Goal: Transaction & Acquisition: Purchase product/service

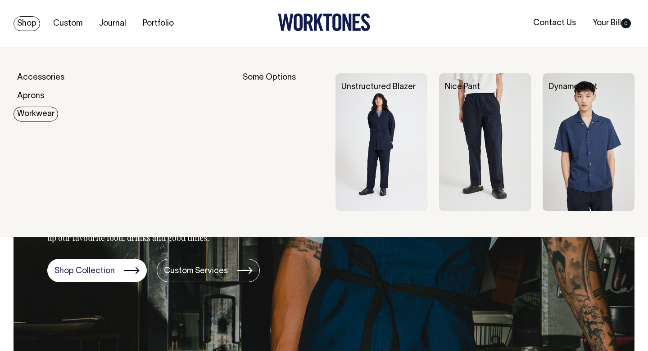
click at [36, 110] on link "Workwear" at bounding box center [36, 114] width 45 height 15
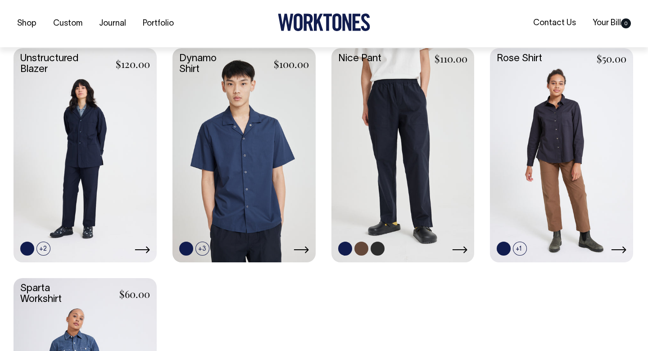
scroll to position [253, 0]
click at [85, 175] on link at bounding box center [85, 154] width 143 height 213
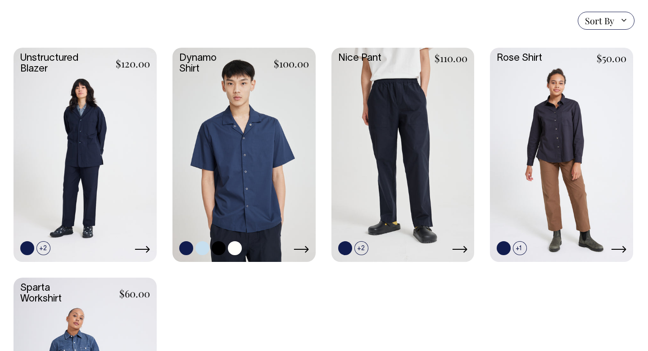
click at [249, 148] on link at bounding box center [243, 154] width 143 height 213
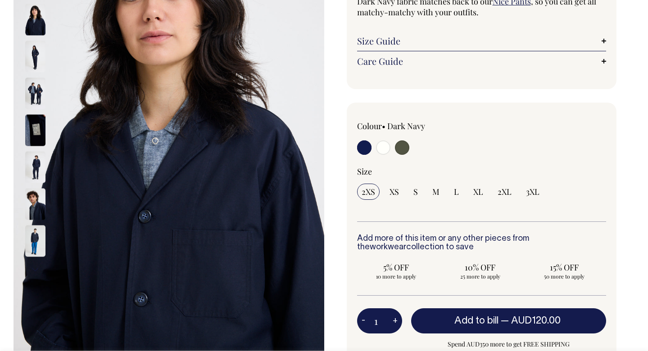
scroll to position [150, 0]
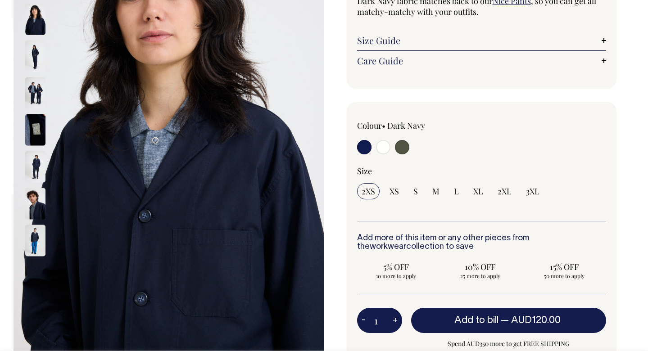
click at [38, 238] on img at bounding box center [35, 241] width 20 height 32
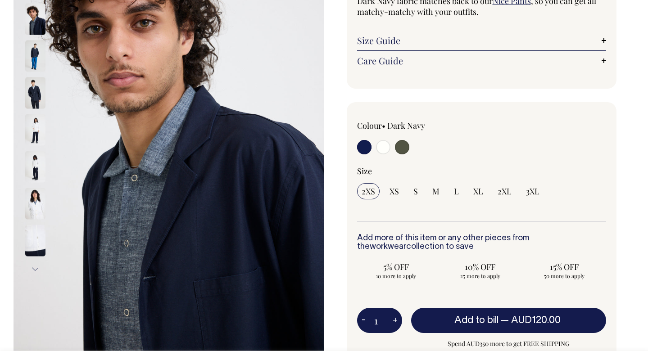
click at [39, 61] on img at bounding box center [35, 56] width 20 height 32
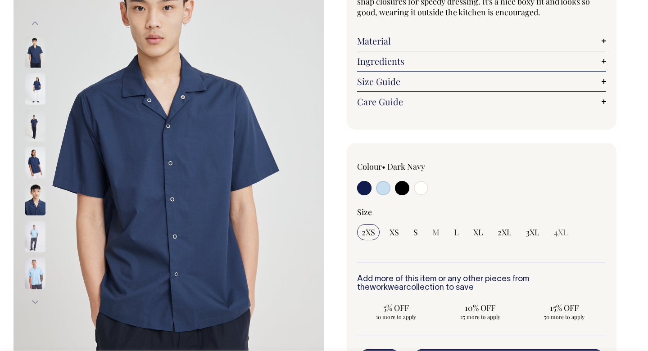
scroll to position [118, 0]
click at [32, 276] on img at bounding box center [35, 273] width 20 height 32
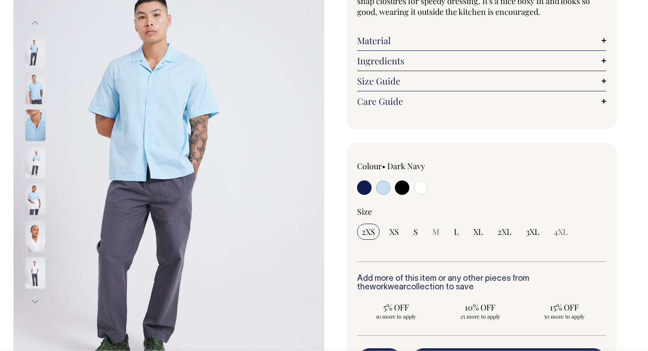
click at [36, 19] on button "Previous" at bounding box center [35, 23] width 14 height 20
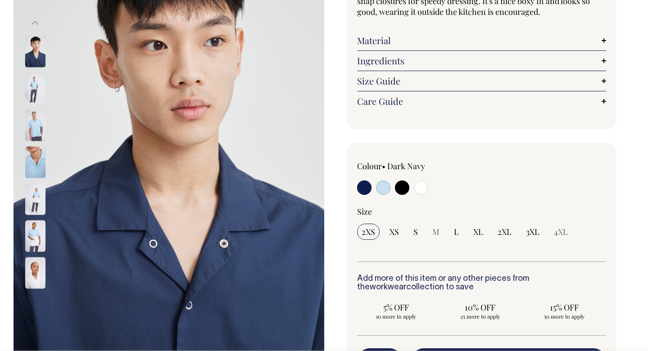
click at [36, 19] on button "Previous" at bounding box center [35, 23] width 14 height 20
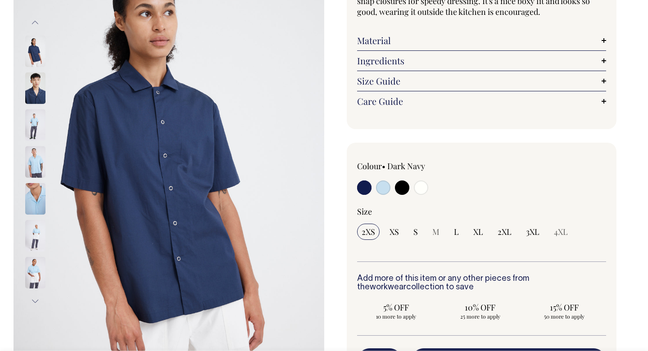
click at [36, 19] on button "Previous" at bounding box center [35, 23] width 14 height 20
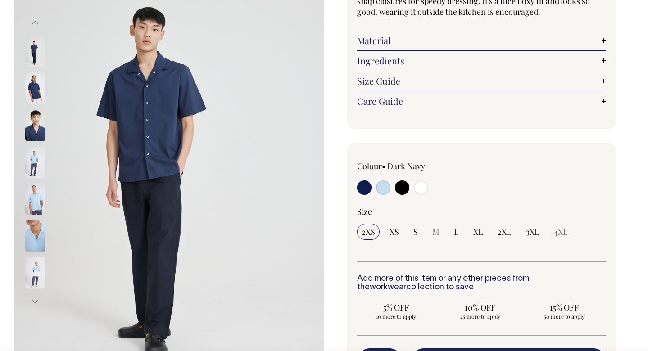
click at [36, 19] on button "Previous" at bounding box center [35, 23] width 14 height 20
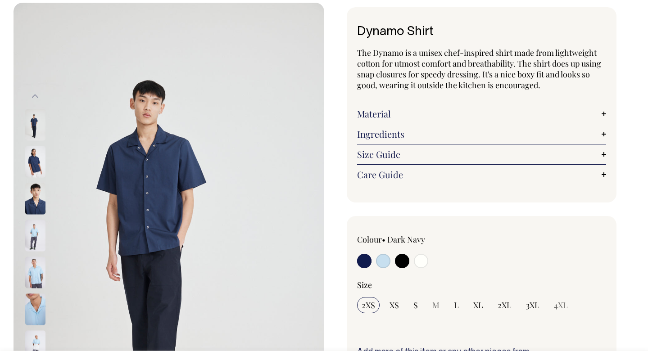
scroll to position [44, 0]
